Goal: Task Accomplishment & Management: Use online tool/utility

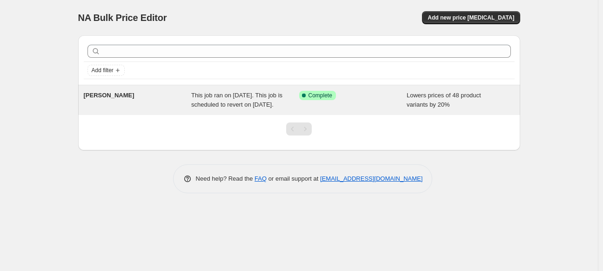
click at [315, 89] on div "FD Tramontina This job ran on August 8, 2025. This job is scheduled to revert o…" at bounding box center [299, 100] width 442 height 30
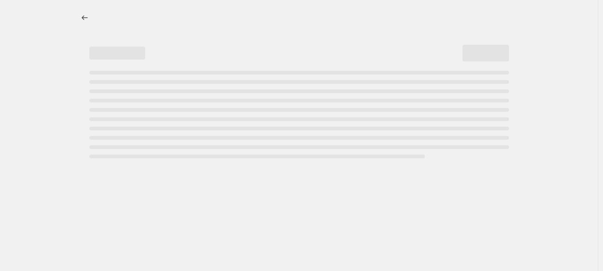
select select "percentage"
select select "tag"
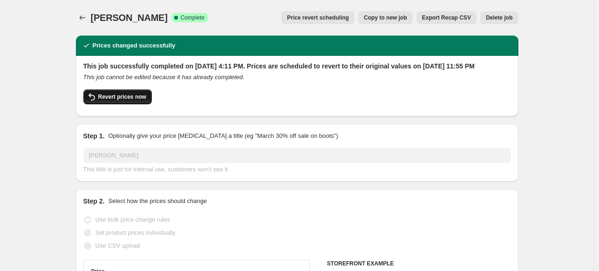
click at [119, 101] on span "Revert prices now" at bounding box center [122, 96] width 48 height 7
checkbox input "false"
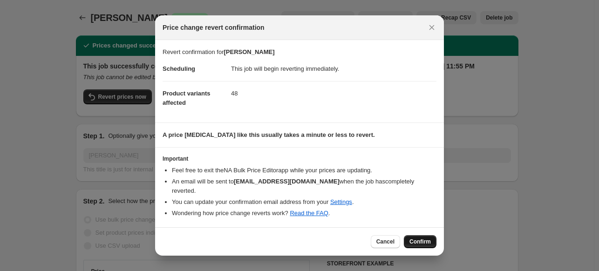
click at [418, 238] on span "Confirm" at bounding box center [419, 241] width 21 height 7
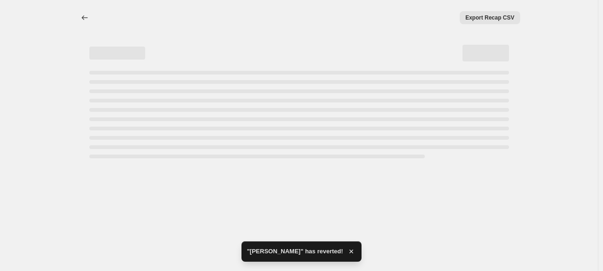
select select "percentage"
select select "tag"
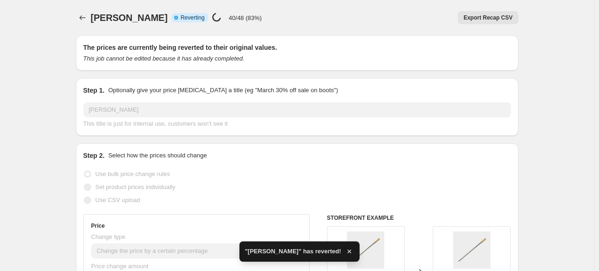
checkbox input "true"
